Goal: Task Accomplishment & Management: Use online tool/utility

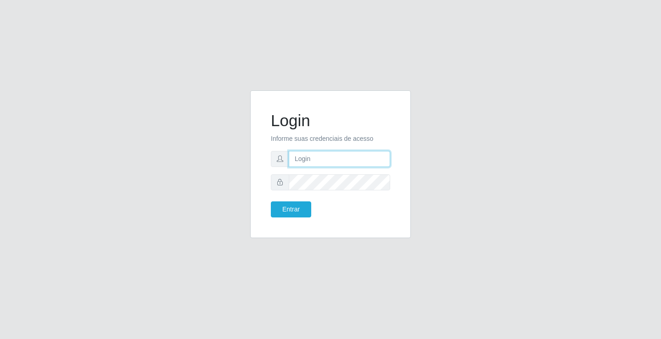
click at [355, 153] on input "text" at bounding box center [340, 159] width 102 height 16
type input "[PERSON_NAME]"
click at [271, 202] on button "Entrar" at bounding box center [291, 210] width 40 height 16
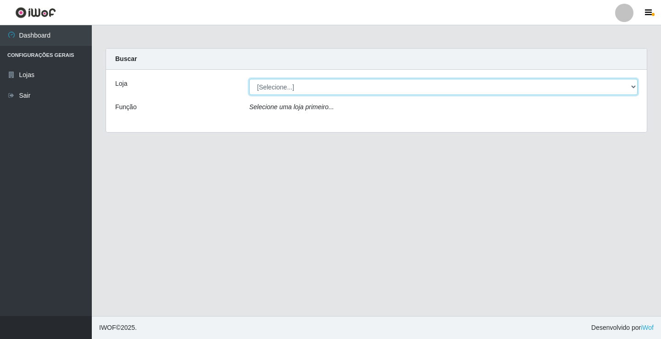
click at [291, 81] on select "[Selecione...] Ideal - Conceição" at bounding box center [443, 87] width 389 height 16
select select "231"
click at [249, 79] on select "[Selecione...] Ideal - Conceição" at bounding box center [443, 87] width 389 height 16
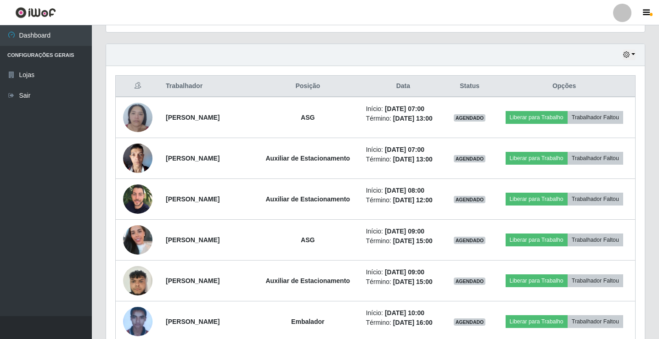
scroll to position [322, 0]
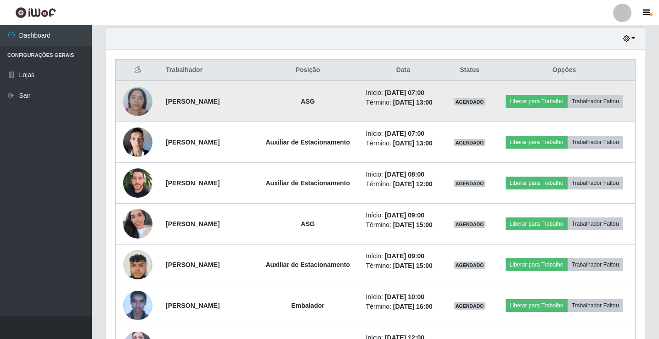
click at [134, 100] on img at bounding box center [137, 101] width 29 height 39
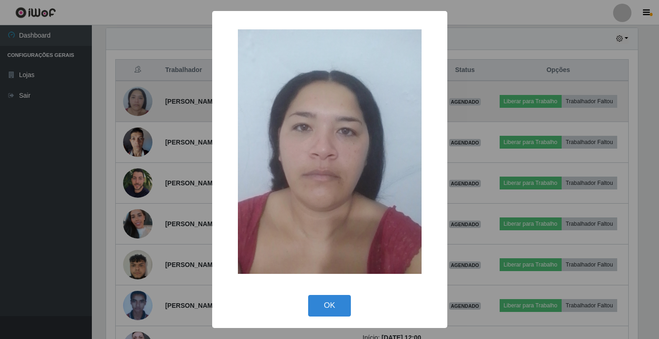
scroll to position [191, 534]
click at [134, 100] on div "× OK Cancel" at bounding box center [330, 169] width 661 height 339
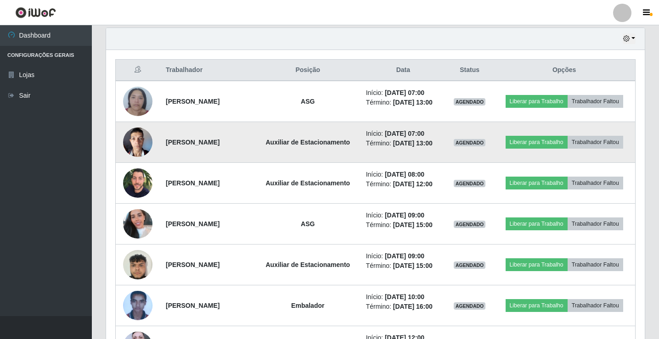
scroll to position [191, 539]
click at [137, 137] on img at bounding box center [137, 142] width 29 height 39
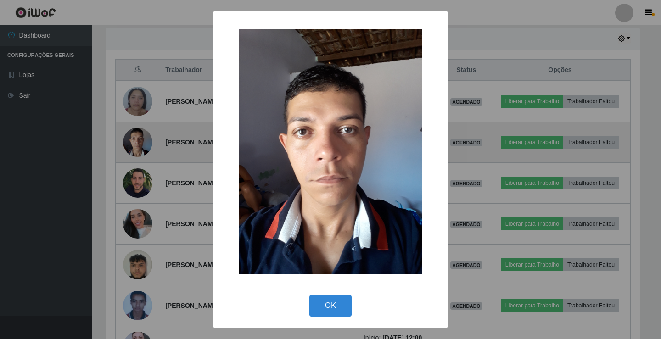
click at [137, 137] on div "× OK Cancel" at bounding box center [330, 169] width 661 height 339
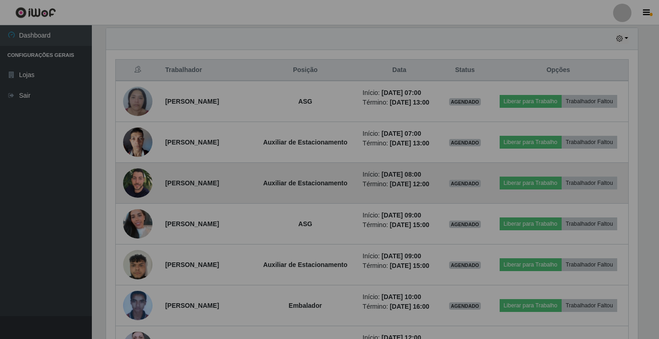
scroll to position [191, 539]
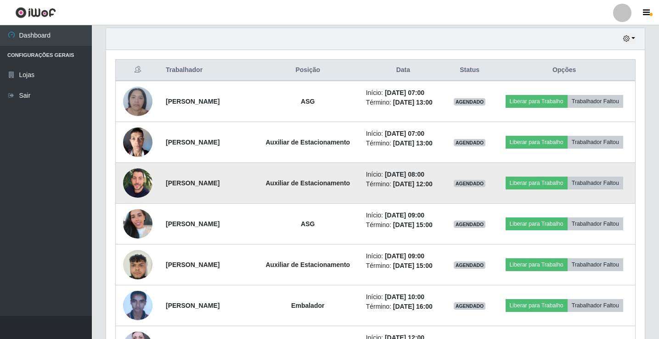
click at [131, 178] on img at bounding box center [137, 183] width 29 height 36
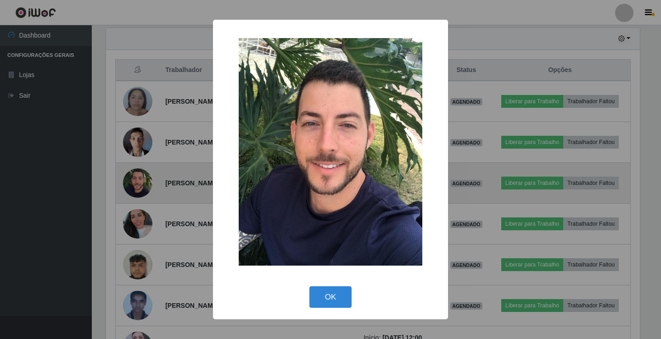
click at [131, 178] on div "× OK Cancel" at bounding box center [330, 169] width 661 height 339
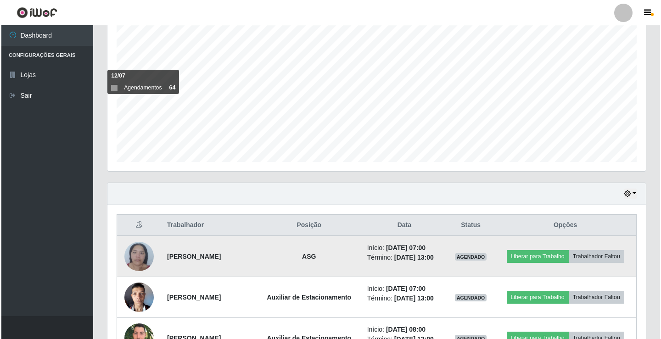
scroll to position [230, 0]
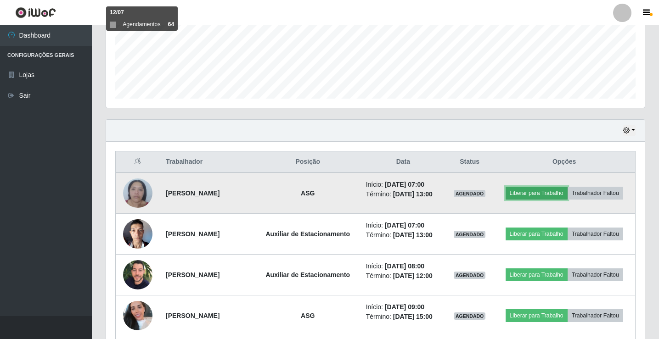
click at [538, 191] on button "Liberar para Trabalho" at bounding box center [537, 193] width 62 height 13
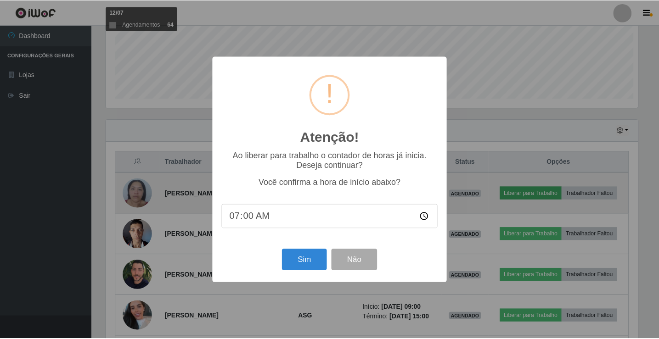
scroll to position [191, 534]
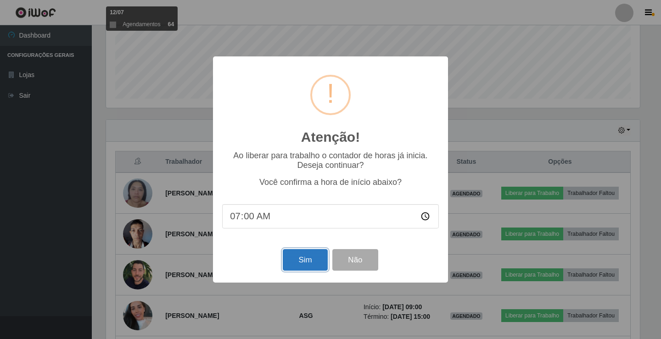
click at [316, 259] on button "Sim" at bounding box center [305, 260] width 45 height 22
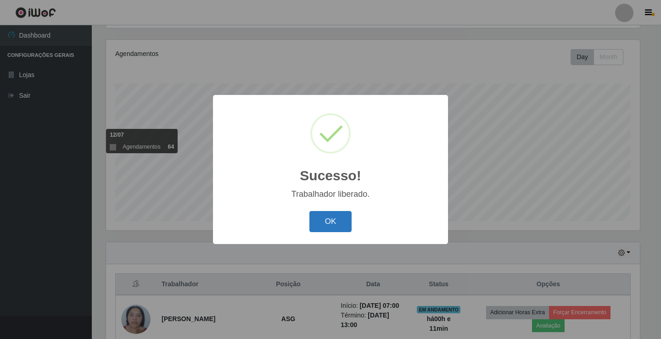
click at [330, 217] on button "OK" at bounding box center [331, 222] width 43 height 22
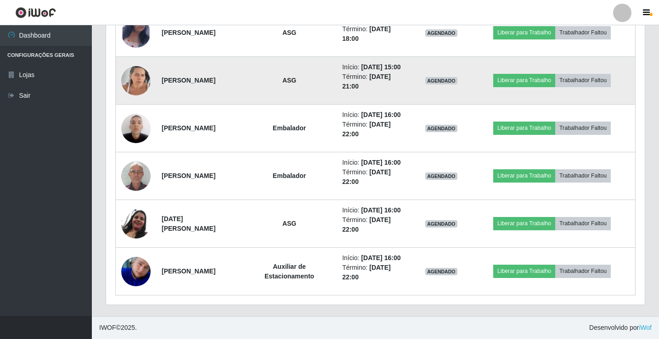
scroll to position [853, 0]
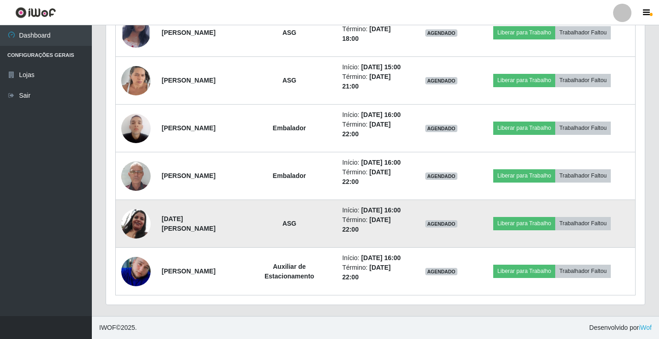
click at [135, 214] on img at bounding box center [135, 224] width 29 height 30
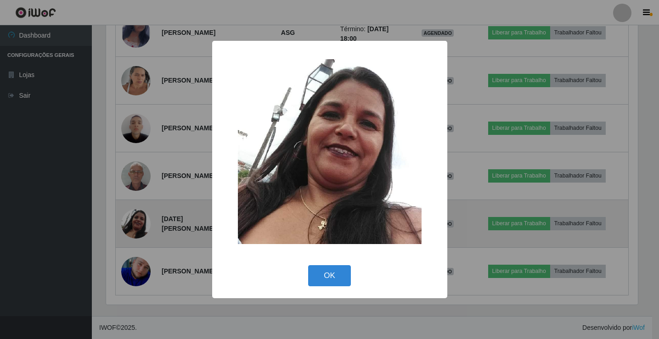
scroll to position [191, 534]
click at [135, 214] on div "× OK Cancel" at bounding box center [330, 169] width 661 height 339
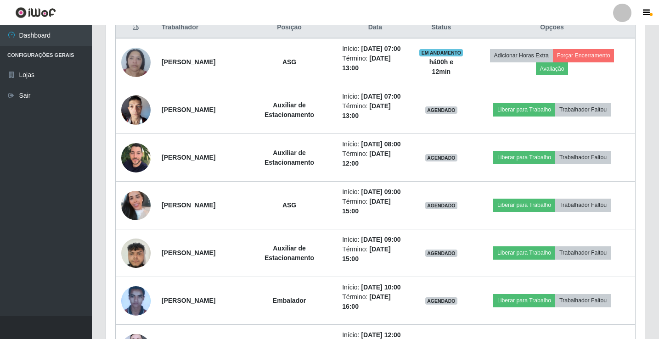
scroll to position [367, 0]
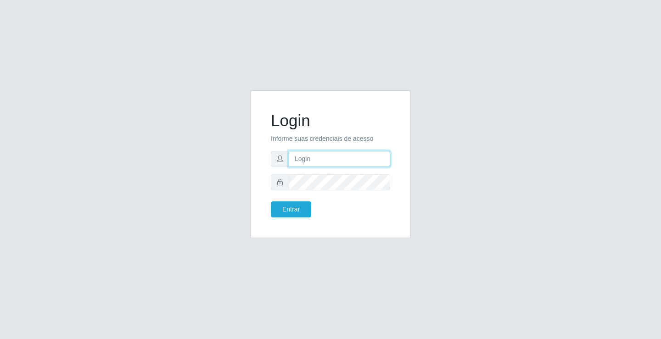
click at [303, 158] on input "text" at bounding box center [340, 159] width 102 height 16
type input "aislan@ideal"
click at [271, 202] on button "Entrar" at bounding box center [291, 210] width 40 height 16
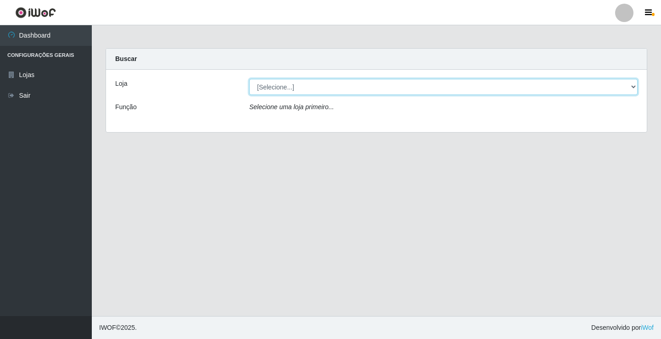
click at [299, 88] on select "[Selecione...] Ideal - Conceição" at bounding box center [443, 87] width 389 height 16
select select "231"
click at [249, 79] on select "[Selecione...] Ideal - Conceição" at bounding box center [443, 87] width 389 height 16
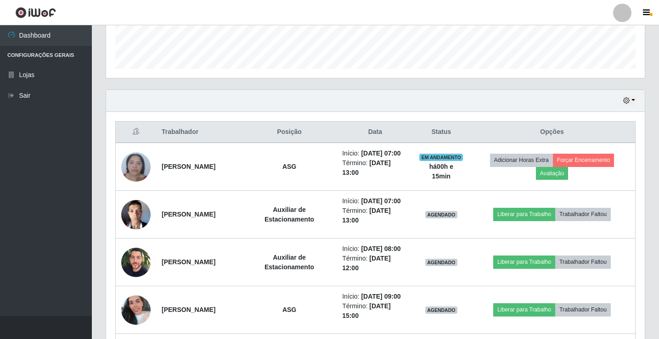
scroll to position [276, 0]
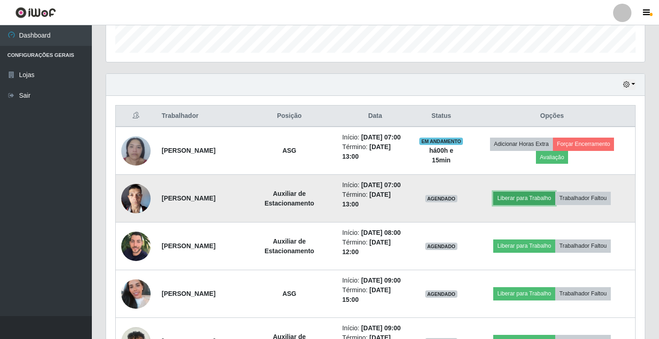
click at [513, 205] on button "Liberar para Trabalho" at bounding box center [524, 198] width 62 height 13
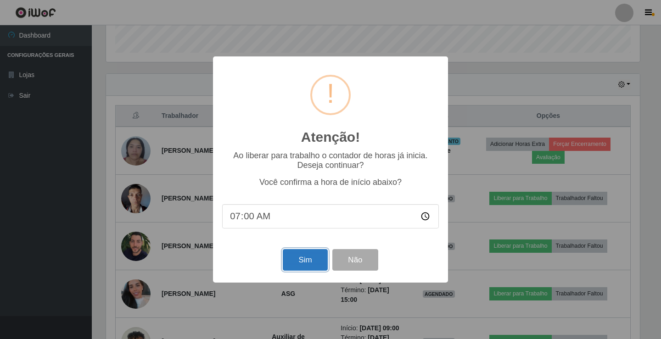
click at [310, 265] on button "Sim" at bounding box center [305, 260] width 45 height 22
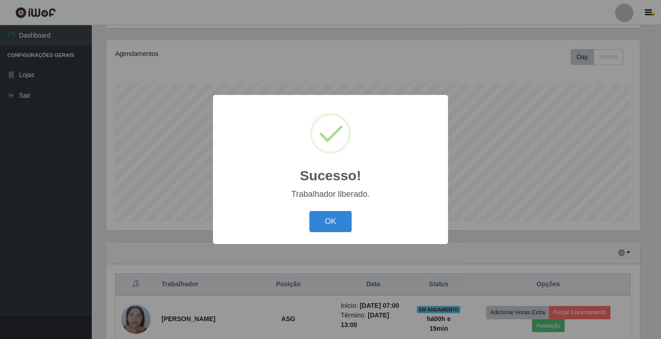
click at [310, 211] on button "OK" at bounding box center [331, 222] width 43 height 22
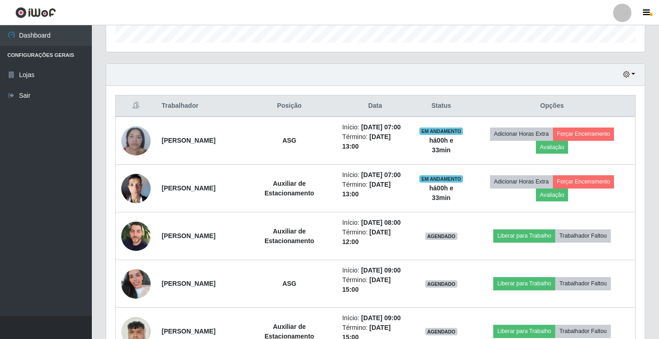
scroll to position [291, 0]
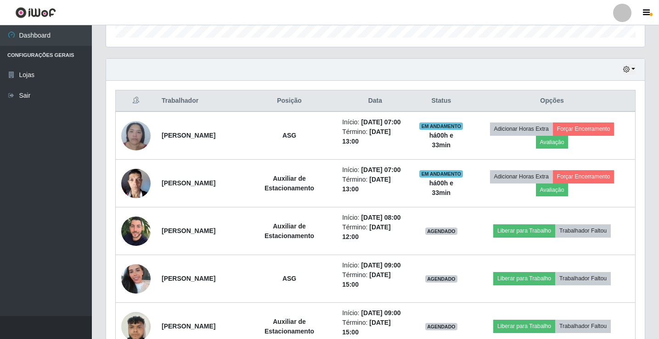
click at [625, 11] on div at bounding box center [622, 13] width 18 height 18
click at [607, 70] on button "Sair" at bounding box center [604, 71] width 83 height 19
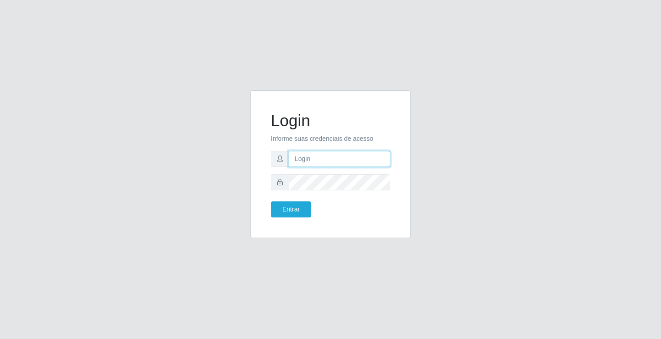
click at [312, 163] on input "text" at bounding box center [340, 159] width 102 height 16
type input "a"
click at [317, 164] on input "text" at bounding box center [340, 159] width 102 height 16
type input "[PERSON_NAME]"
click at [271, 202] on button "Entrar" at bounding box center [291, 210] width 40 height 16
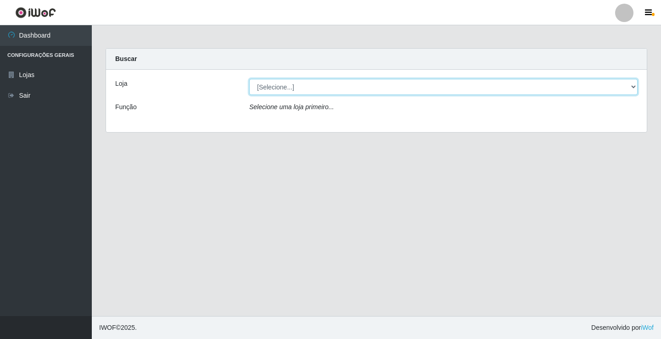
click at [311, 86] on select "[Selecione...] Ideal - Conceição" at bounding box center [443, 87] width 389 height 16
select select "231"
click at [249, 79] on select "[Selecione...] Ideal - Conceição" at bounding box center [443, 87] width 389 height 16
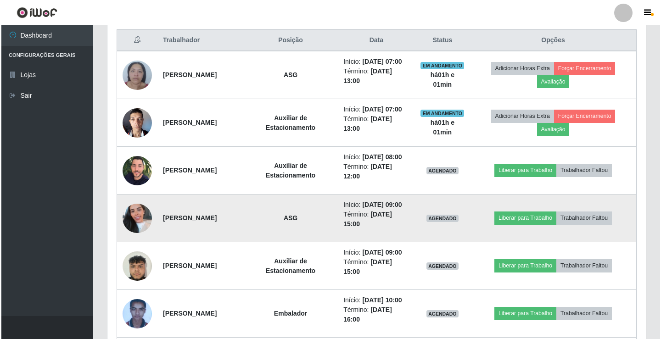
scroll to position [367, 0]
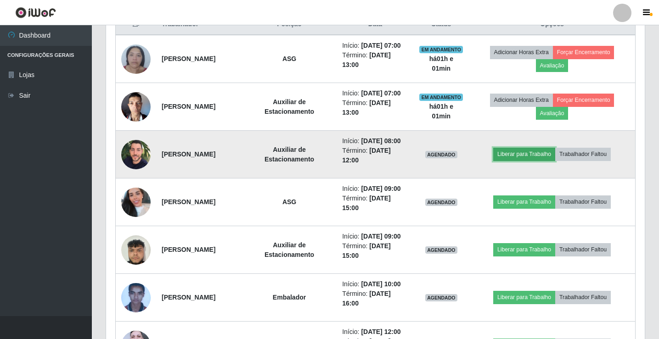
click at [517, 161] on button "Liberar para Trabalho" at bounding box center [524, 154] width 62 height 13
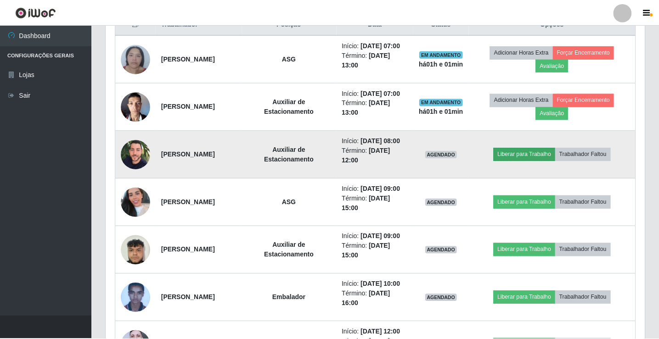
scroll to position [191, 534]
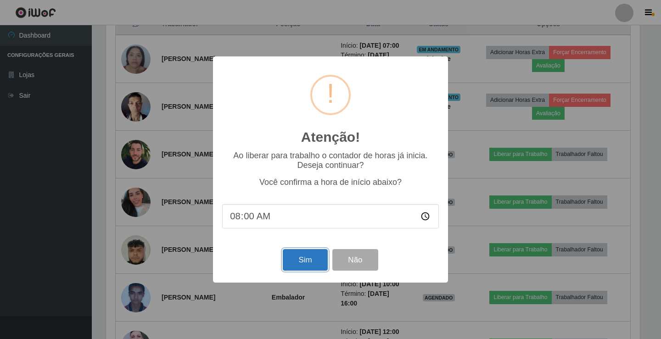
click at [309, 259] on button "Sim" at bounding box center [305, 260] width 45 height 22
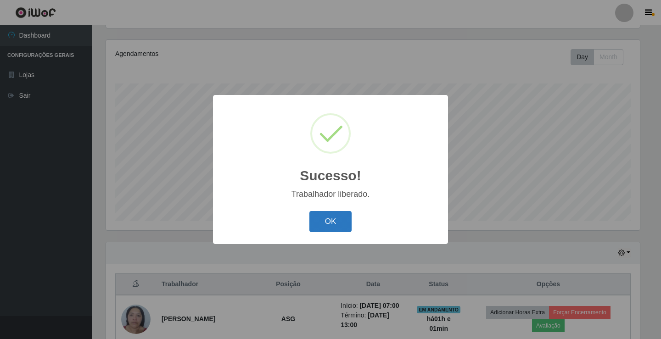
click at [328, 227] on button "OK" at bounding box center [331, 222] width 43 height 22
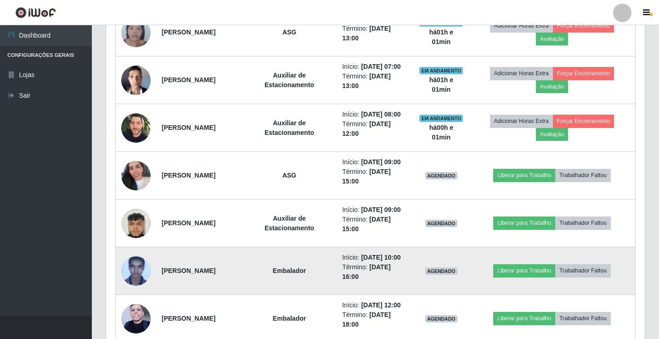
scroll to position [164, 0]
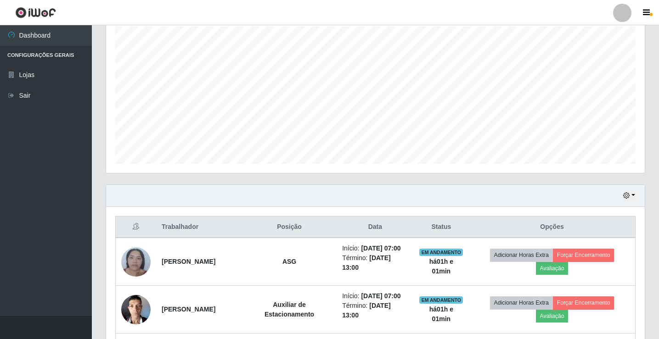
click at [624, 4] on link at bounding box center [623, 13] width 28 height 18
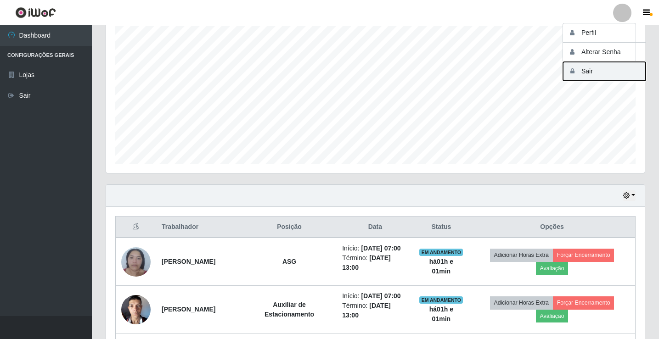
click at [598, 67] on button "Sair" at bounding box center [604, 71] width 83 height 19
